Goal: Information Seeking & Learning: Compare options

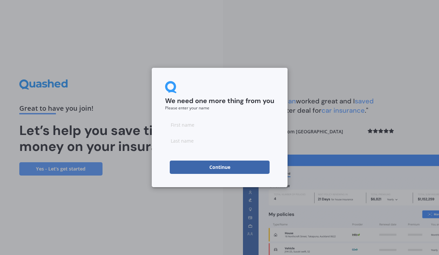
click at [197, 129] on input at bounding box center [219, 124] width 109 height 13
type input "[PERSON_NAME]"
click at [209, 162] on button "Continue" at bounding box center [220, 167] width 100 height 13
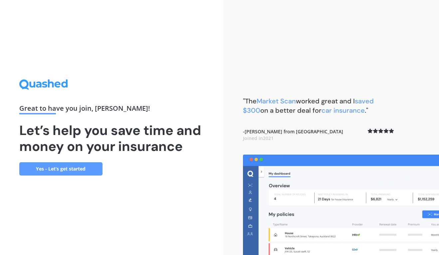
click at [71, 165] on link "Yes - Let’s get started" at bounding box center [60, 168] width 83 height 13
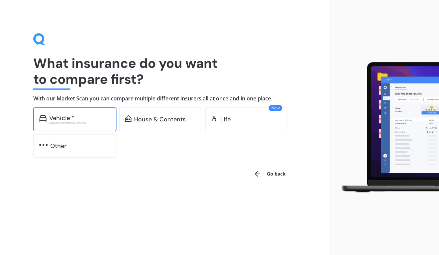
click at [78, 120] on div "Vehicle *" at bounding box center [79, 118] width 61 height 7
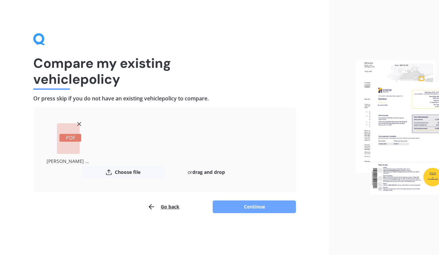
click at [265, 208] on button "Continue" at bounding box center [254, 207] width 83 height 13
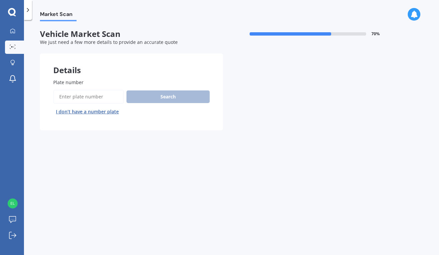
click at [78, 97] on input "Plate number" at bounding box center [88, 97] width 71 height 14
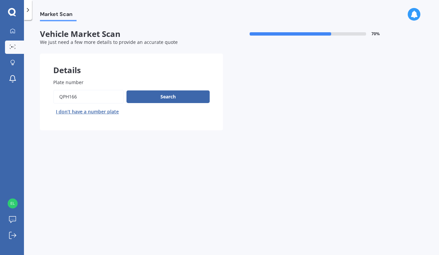
click at [75, 98] on input "Plate number" at bounding box center [88, 97] width 71 height 14
type input "QPH116"
click at [151, 98] on button "Search" at bounding box center [168, 97] width 83 height 13
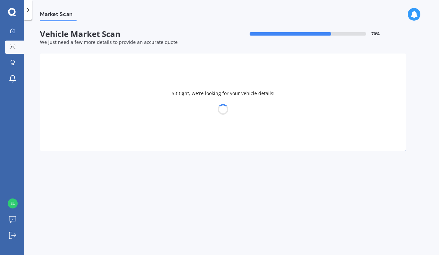
select select "TOYOTA"
select select "COROLLA"
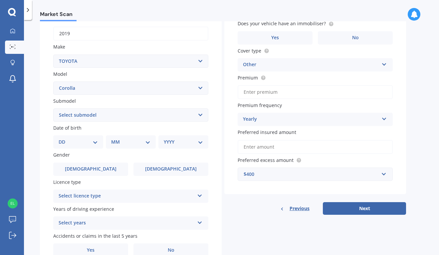
scroll to position [106, 0]
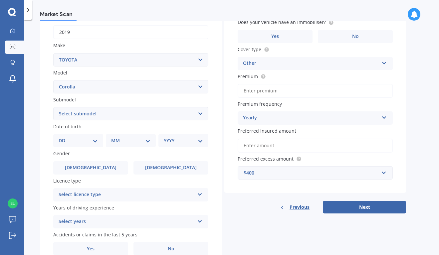
click at [98, 118] on select "Select submodel (All other) Axio Diesel Fielder 2WD Fielder 4WD FXGT GL GLX 1.8…" at bounding box center [130, 113] width 155 height 13
select select "TOURING WAGON HYBRID"
click at [53, 108] on select "Select submodel (All other) Axio Diesel Fielder 2WD Fielder 4WD FXGT GL GLX 1.8…" at bounding box center [130, 113] width 155 height 13
click at [105, 118] on select "Select submodel (All other) Axio Diesel Fielder 2WD Fielder 4WD FXGT GL GLX 1.8…" at bounding box center [130, 113] width 155 height 13
click at [53, 108] on select "Select submodel (All other) Axio Diesel Fielder 2WD Fielder 4WD FXGT GL GLX 1.8…" at bounding box center [130, 113] width 155 height 13
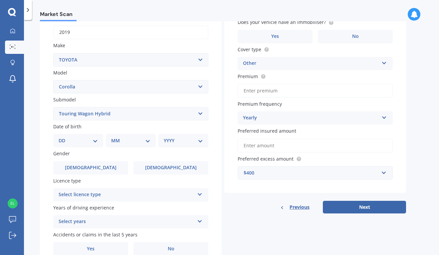
click at [96, 143] on select "DD 01 02 03 04 05 06 07 08 09 10 11 12 13 14 15 16 17 18 19 20 21 22 23 24 25 2…" at bounding box center [78, 140] width 39 height 7
select select "07"
click at [64, 138] on select "DD 01 02 03 04 05 06 07 08 09 10 11 12 13 14 15 16 17 18 19 20 21 22 23 24 25 2…" at bounding box center [78, 140] width 39 height 7
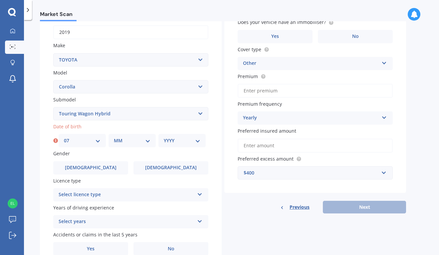
click at [118, 146] on div "MM 01 02 03 04 05 06 07 08 09 10 11 12" at bounding box center [132, 140] width 47 height 13
click at [128, 142] on select "MM 01 02 03 04 05 06 07 08 09 10 11 12" at bounding box center [132, 140] width 37 height 7
select select "06"
click at [114, 138] on select "MM 01 02 03 04 05 06 07 08 09 10 11 12" at bounding box center [132, 140] width 37 height 7
click at [178, 147] on div "YYYY 2025 2024 2023 2022 2021 2020 2019 2018 2017 2016 2015 2014 2013 2012 2011…" at bounding box center [181, 140] width 47 height 13
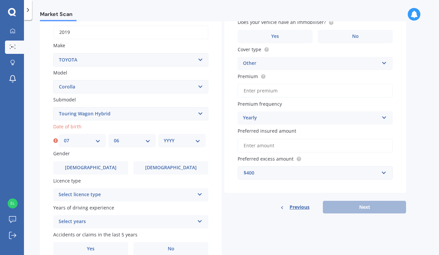
click at [179, 140] on select "YYYY 2025 2024 2023 2022 2021 2020 2019 2018 2017 2016 2015 2014 2013 2012 2011…" at bounding box center [182, 140] width 37 height 7
select select "1980"
click at [164, 138] on select "YYYY 2025 2024 2023 2022 2021 2020 2019 2018 2017 2016 2015 2014 2013 2012 2011…" at bounding box center [182, 140] width 37 height 7
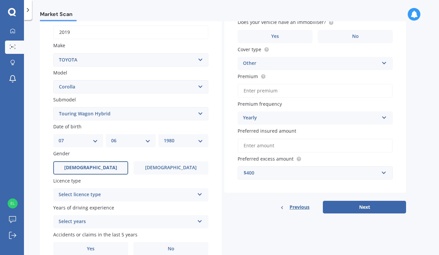
click at [105, 170] on label "Male" at bounding box center [90, 167] width 75 height 13
click at [0, 0] on input "Male" at bounding box center [0, 0] width 0 height 0
click at [105, 198] on div "Select licence type" at bounding box center [127, 195] width 136 height 8
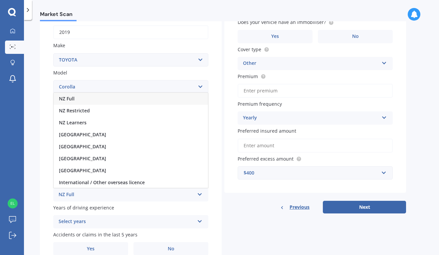
click at [104, 99] on div "NZ Full" at bounding box center [131, 99] width 154 height 12
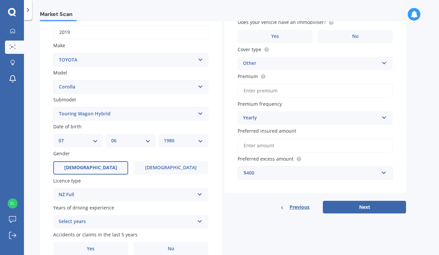
click at [138, 223] on div "Select years" at bounding box center [127, 222] width 136 height 8
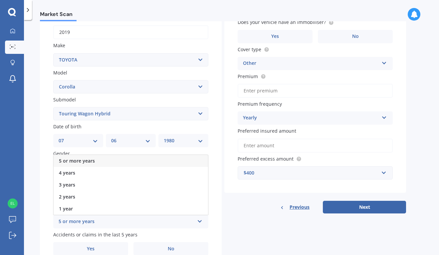
click at [115, 163] on div "5 or more years" at bounding box center [131, 161] width 154 height 12
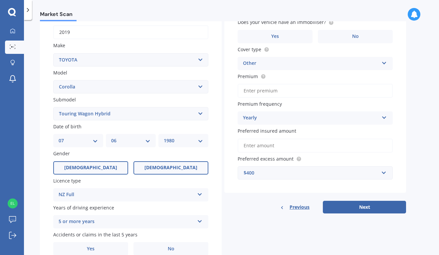
scroll to position [138, 0]
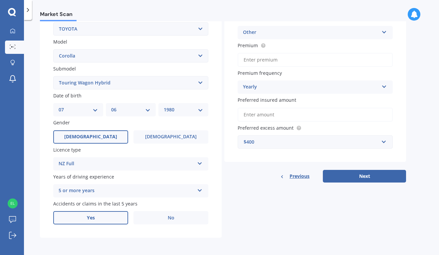
click at [100, 220] on label "Yes" at bounding box center [90, 217] width 75 height 13
click at [0, 0] on input "Yes" at bounding box center [0, 0] width 0 height 0
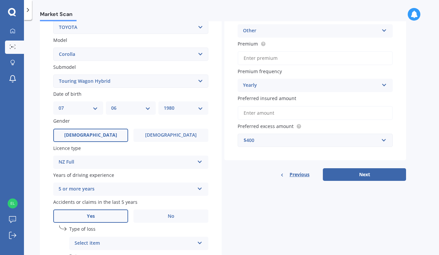
scroll to position [211, 0]
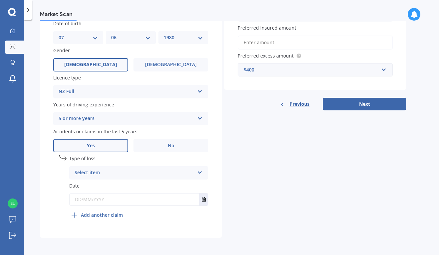
click at [102, 172] on div "Select item" at bounding box center [135, 173] width 120 height 8
click at [108, 186] on span "At fault accident" at bounding box center [94, 186] width 38 height 6
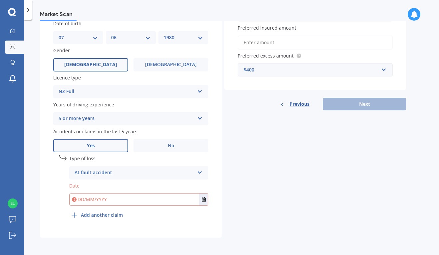
click at [123, 198] on input "text" at bounding box center [134, 200] width 129 height 12
click at [158, 197] on input "text" at bounding box center [134, 200] width 129 height 12
click at [106, 200] on input "text" at bounding box center [134, 200] width 129 height 12
click at [203, 201] on icon "Select date" at bounding box center [204, 199] width 4 height 5
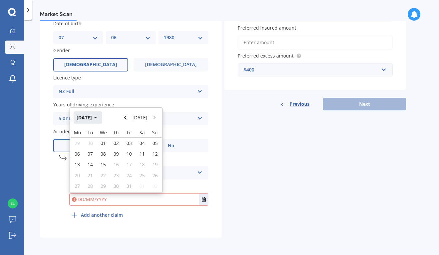
click at [98, 118] on button "Oct 2025" at bounding box center [88, 118] width 29 height 12
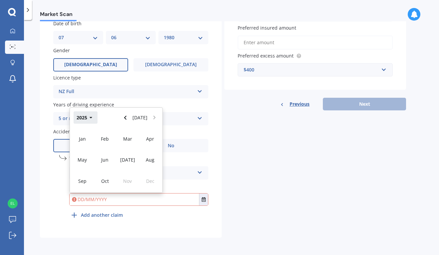
click at [91, 118] on icon "button" at bounding box center [91, 118] width 3 height 2
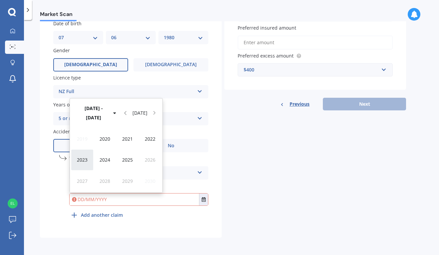
click at [82, 161] on span "2023" at bounding box center [82, 160] width 11 height 6
click at [83, 162] on span "May" at bounding box center [82, 160] width 9 height 6
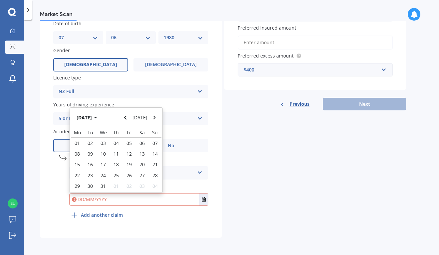
click at [83, 162] on div "15" at bounding box center [77, 164] width 13 height 11
type input "15/05/2023"
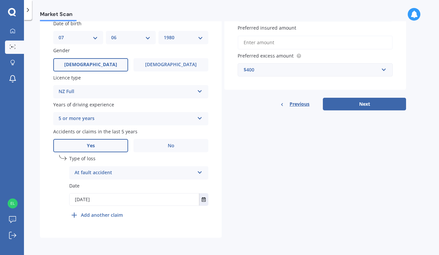
click at [292, 47] on input "Preferred insured amount" at bounding box center [315, 43] width 155 height 14
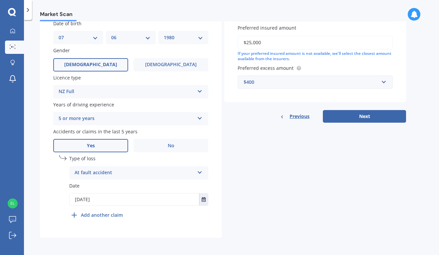
type input "$25,000"
click at [291, 81] on div "$400" at bounding box center [311, 82] width 135 height 7
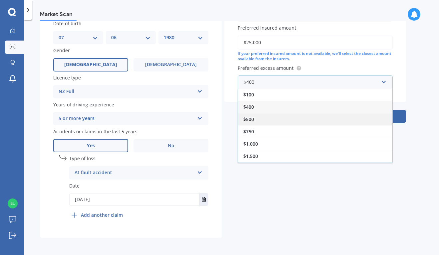
click at [248, 116] on span "$500" at bounding box center [248, 119] width 11 height 6
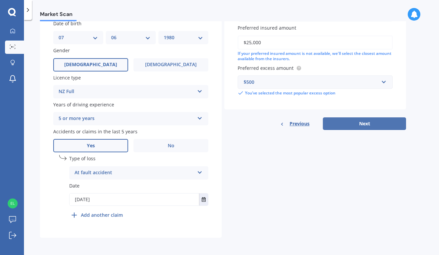
click at [371, 125] on button "Next" at bounding box center [364, 124] width 83 height 13
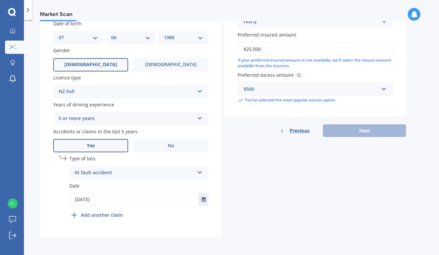
scroll to position [46, 0]
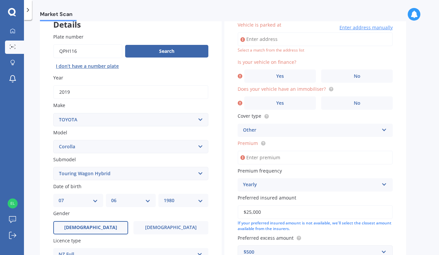
click at [283, 41] on input "Vehicle is parked at" at bounding box center [315, 39] width 155 height 14
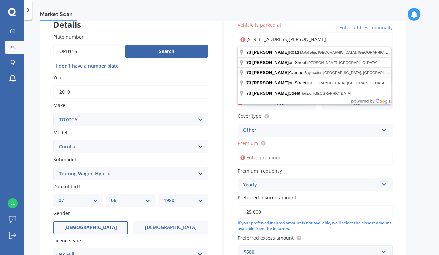
type input "73 Roberts Avenue, Bayswater, Auckland 0622"
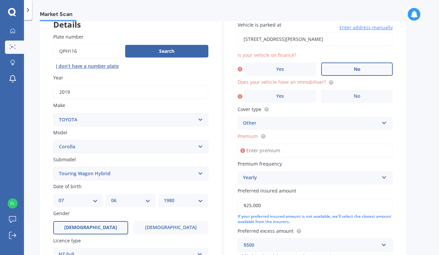
click at [347, 69] on label "No" at bounding box center [357, 69] width 72 height 13
click at [0, 0] on input "No" at bounding box center [0, 0] width 0 height 0
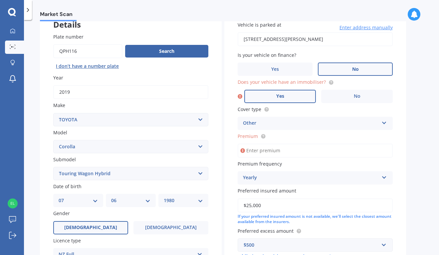
click at [277, 97] on span "Yes" at bounding box center [280, 97] width 8 height 6
click at [0, 0] on input "Yes" at bounding box center [0, 0] width 0 height 0
click at [272, 123] on div "Other" at bounding box center [311, 124] width 136 height 8
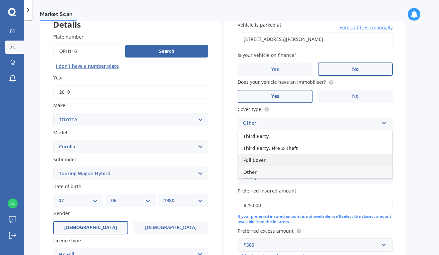
click at [279, 160] on div "Full Cover" at bounding box center [315, 160] width 154 height 12
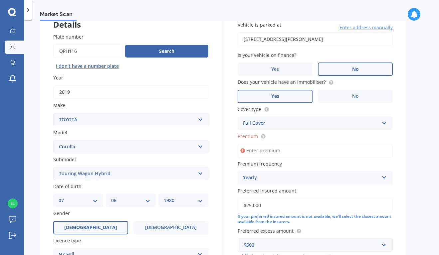
click at [269, 154] on input "Premium" at bounding box center [315, 151] width 155 height 14
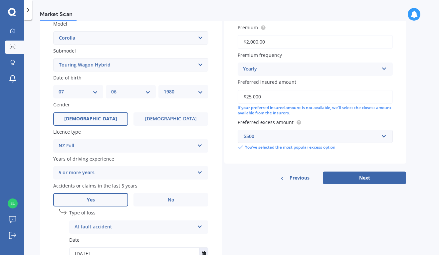
scroll to position [155, 0]
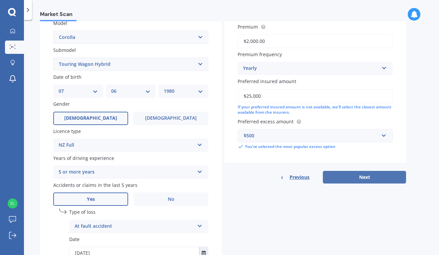
type input "$2,000.00"
click at [361, 181] on button "Next" at bounding box center [364, 177] width 83 height 13
select select "07"
select select "06"
select select "1980"
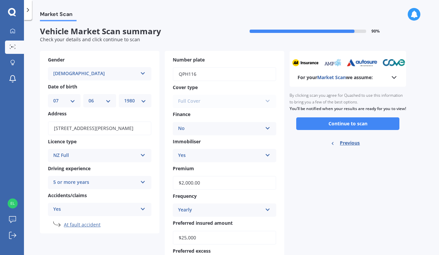
scroll to position [0, 0]
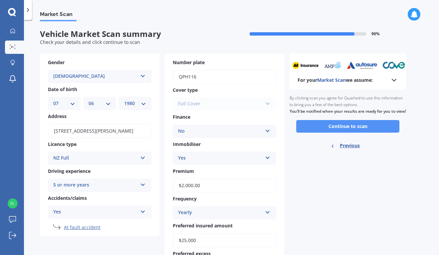
click at [358, 133] on button "Continue to scan" at bounding box center [347, 126] width 103 height 13
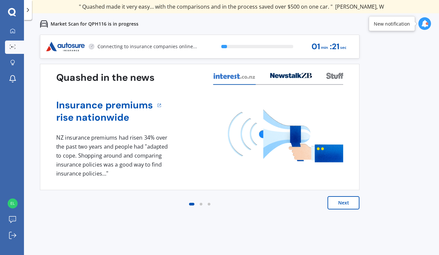
click at [346, 203] on button "Next" at bounding box center [344, 202] width 32 height 13
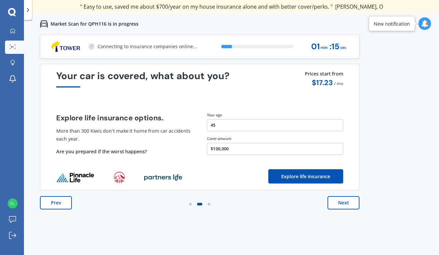
click at [349, 203] on button "Next" at bounding box center [344, 202] width 32 height 13
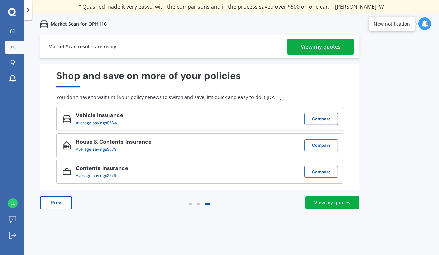
click at [341, 45] on link "View my quotes" at bounding box center [320, 47] width 67 height 16
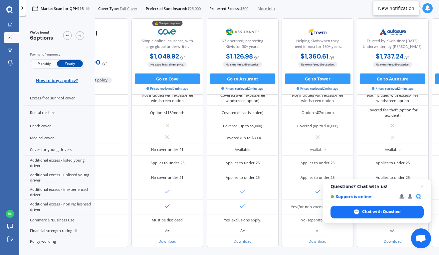
scroll to position [303, 49]
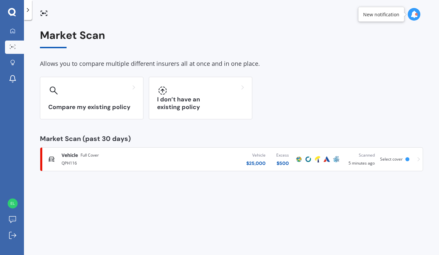
click at [111, 161] on div "QPH116" at bounding box center [117, 163] width 110 height 8
